Goal: Information Seeking & Learning: Learn about a topic

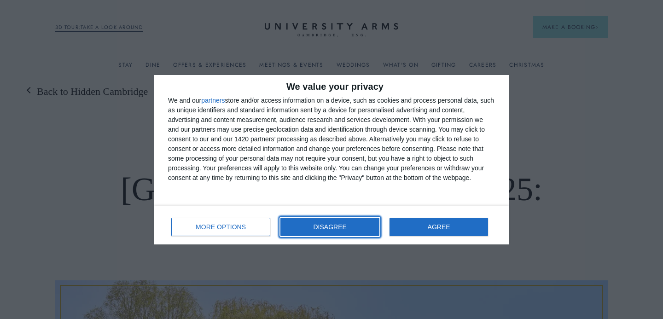
click at [309, 224] on button "DISAGREE" at bounding box center [330, 227] width 99 height 18
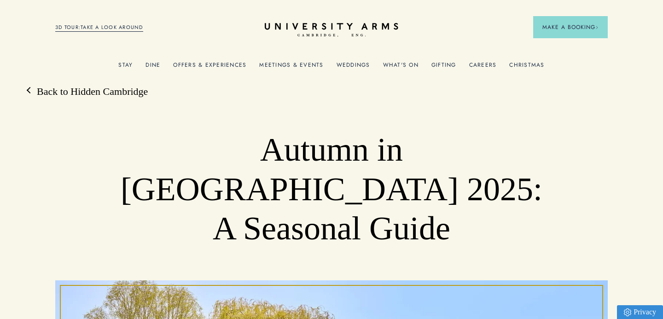
click at [292, 64] on link "Meetings & Events" at bounding box center [291, 68] width 64 height 12
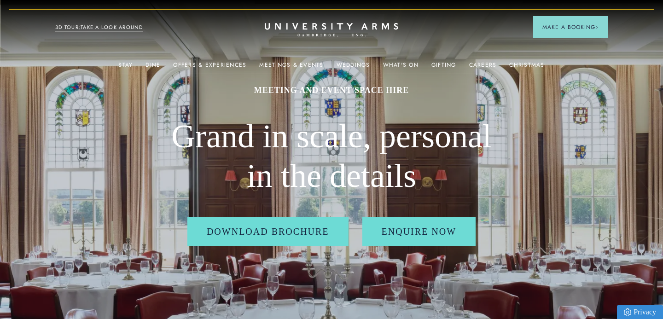
click at [420, 64] on ul "Stay Rooms Suites From £459/night Superior Rooms From £249/night Classic Rooms …" at bounding box center [331, 64] width 553 height 18
click at [401, 64] on link "What's On" at bounding box center [400, 68] width 35 height 12
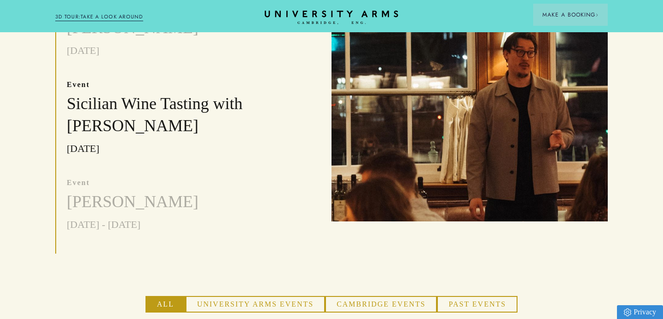
scroll to position [391, 0]
click at [363, 296] on button "Cambridge Events" at bounding box center [381, 304] width 112 height 17
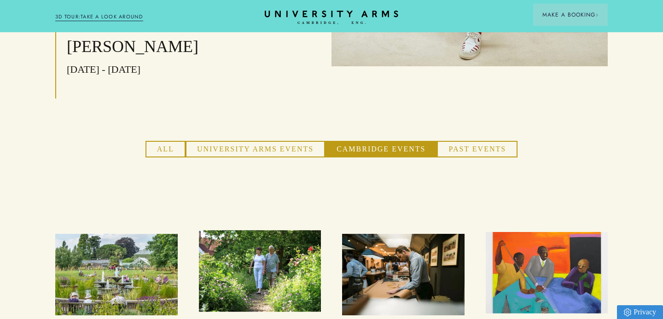
scroll to position [544, 0]
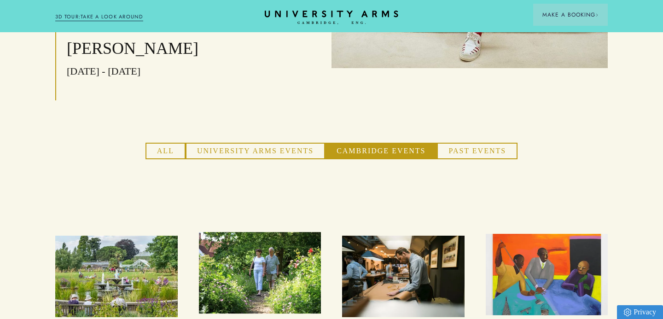
click at [165, 143] on button "All" at bounding box center [166, 151] width 40 height 17
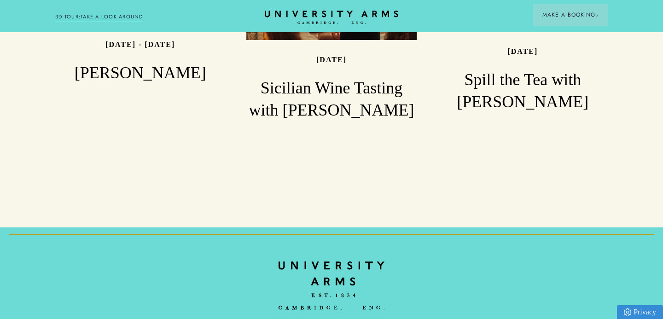
scroll to position [1290, 0]
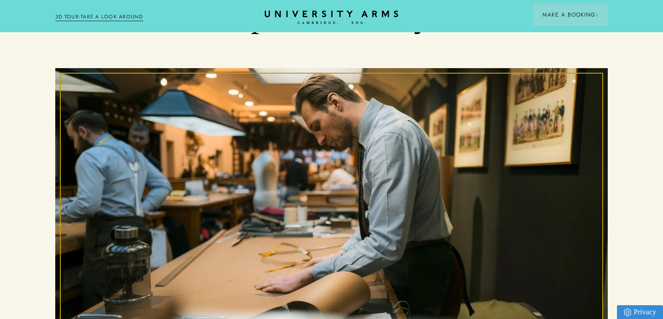
scroll to position [136, 0]
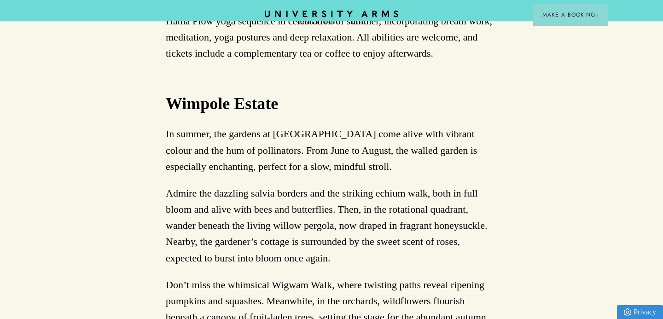
scroll to position [929, 0]
